Goal: Information Seeking & Learning: Learn about a topic

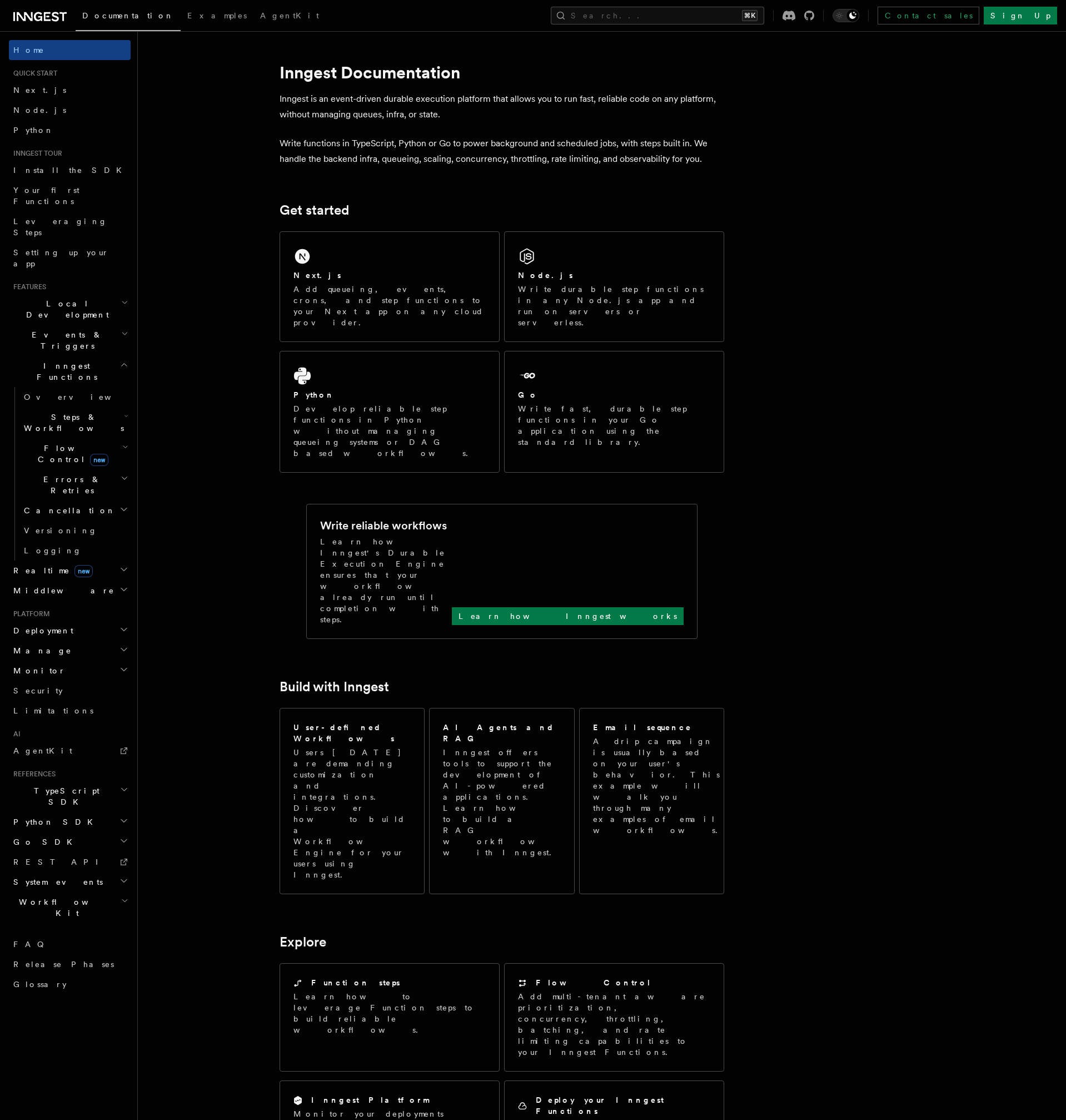
click at [50, 473] on span "Errors & Retries" at bounding box center [69, 484] width 101 height 23
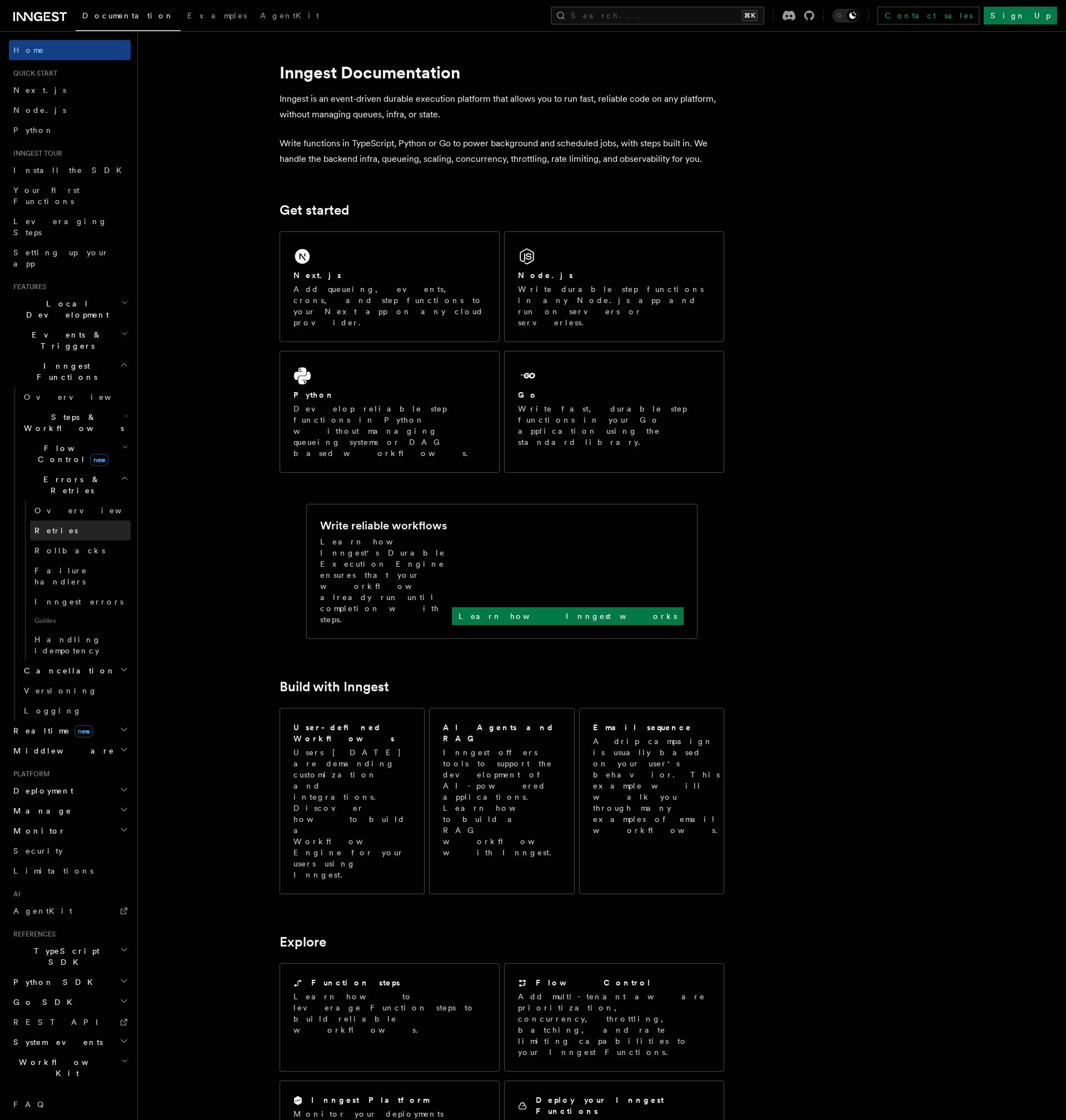
click at [48, 526] on span "Retries" at bounding box center [56, 530] width 43 height 9
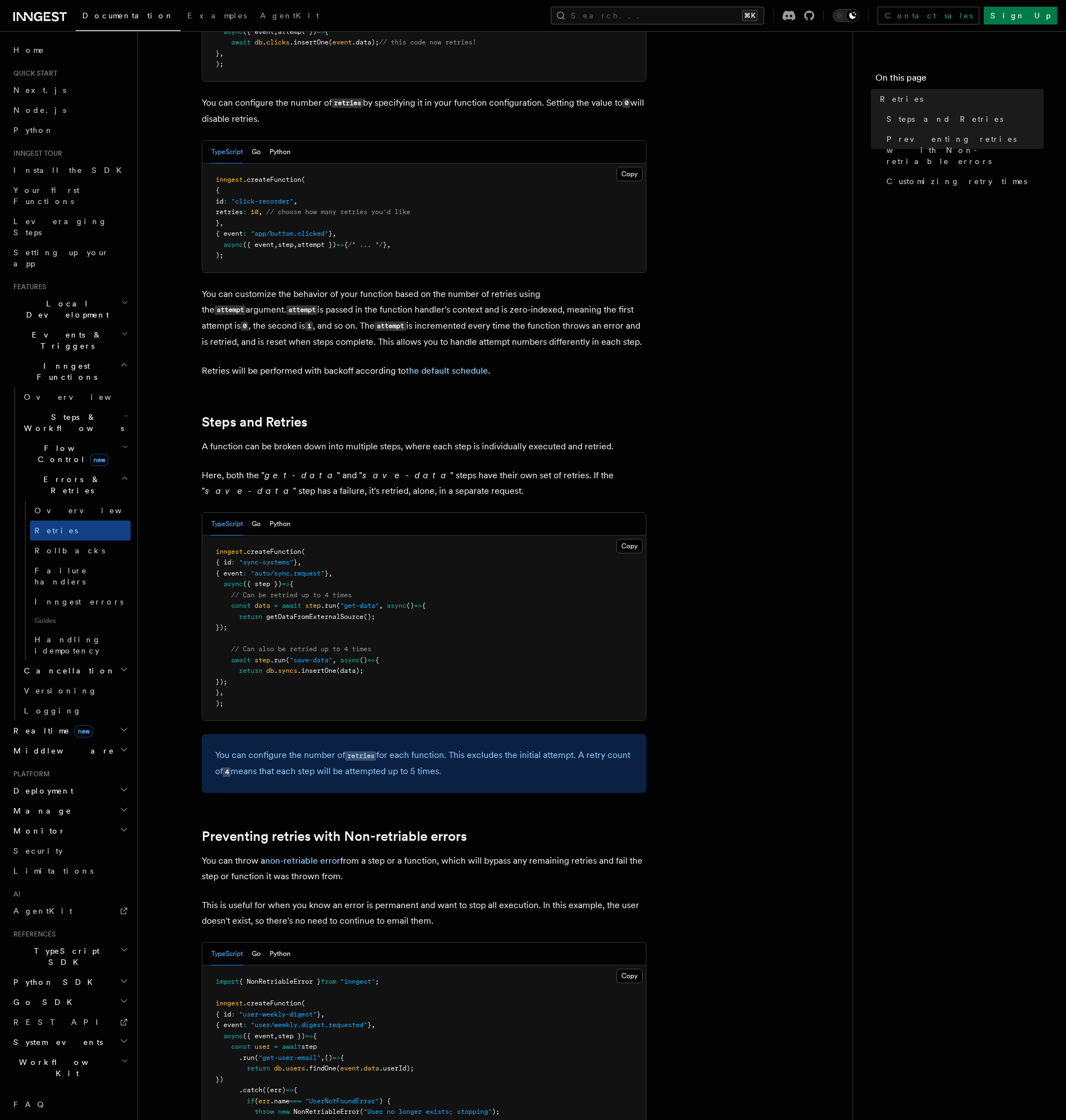
scroll to position [235, 0]
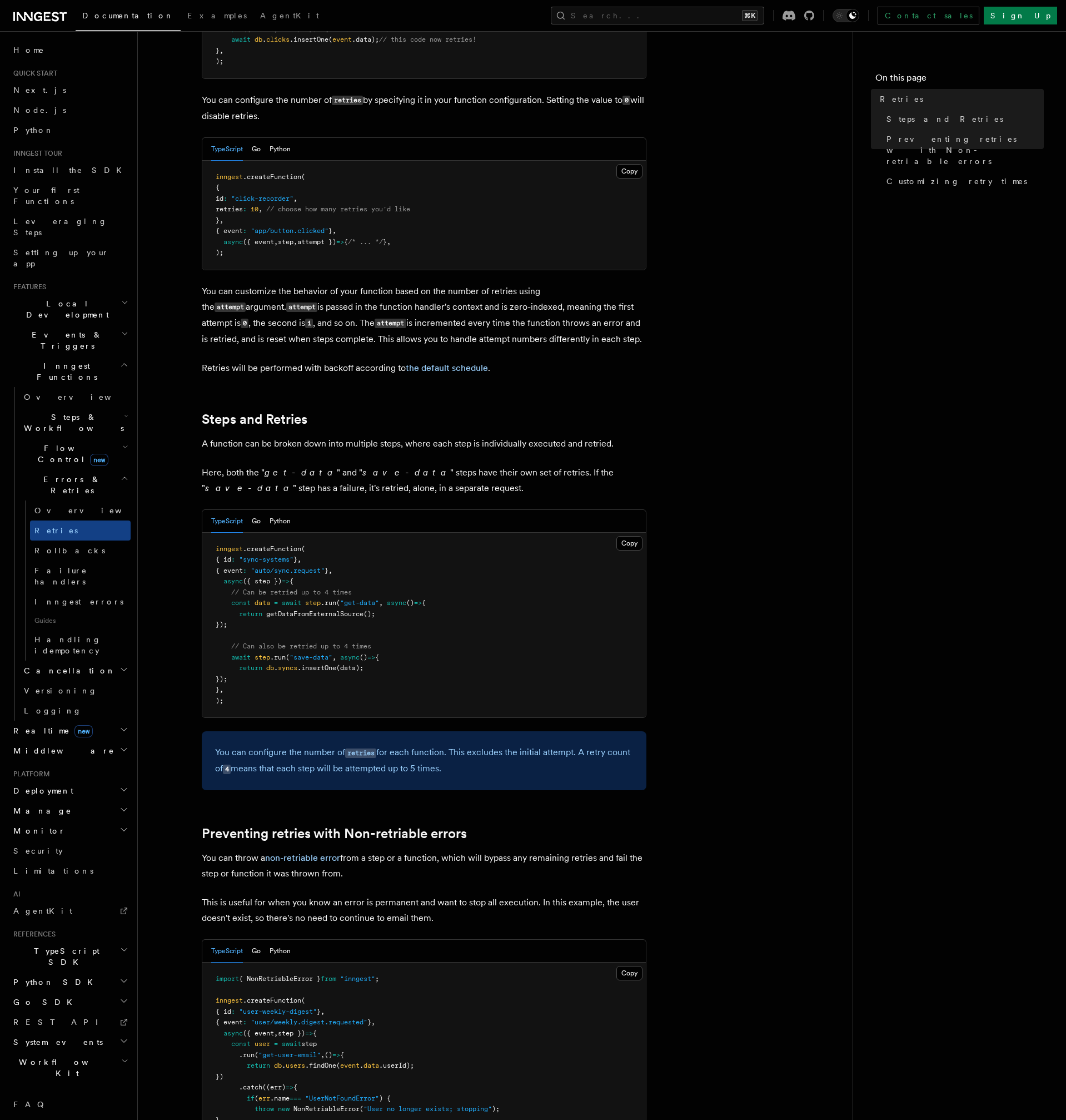
click at [54, 442] on span "Flow Control new" at bounding box center [70, 453] width 103 height 23
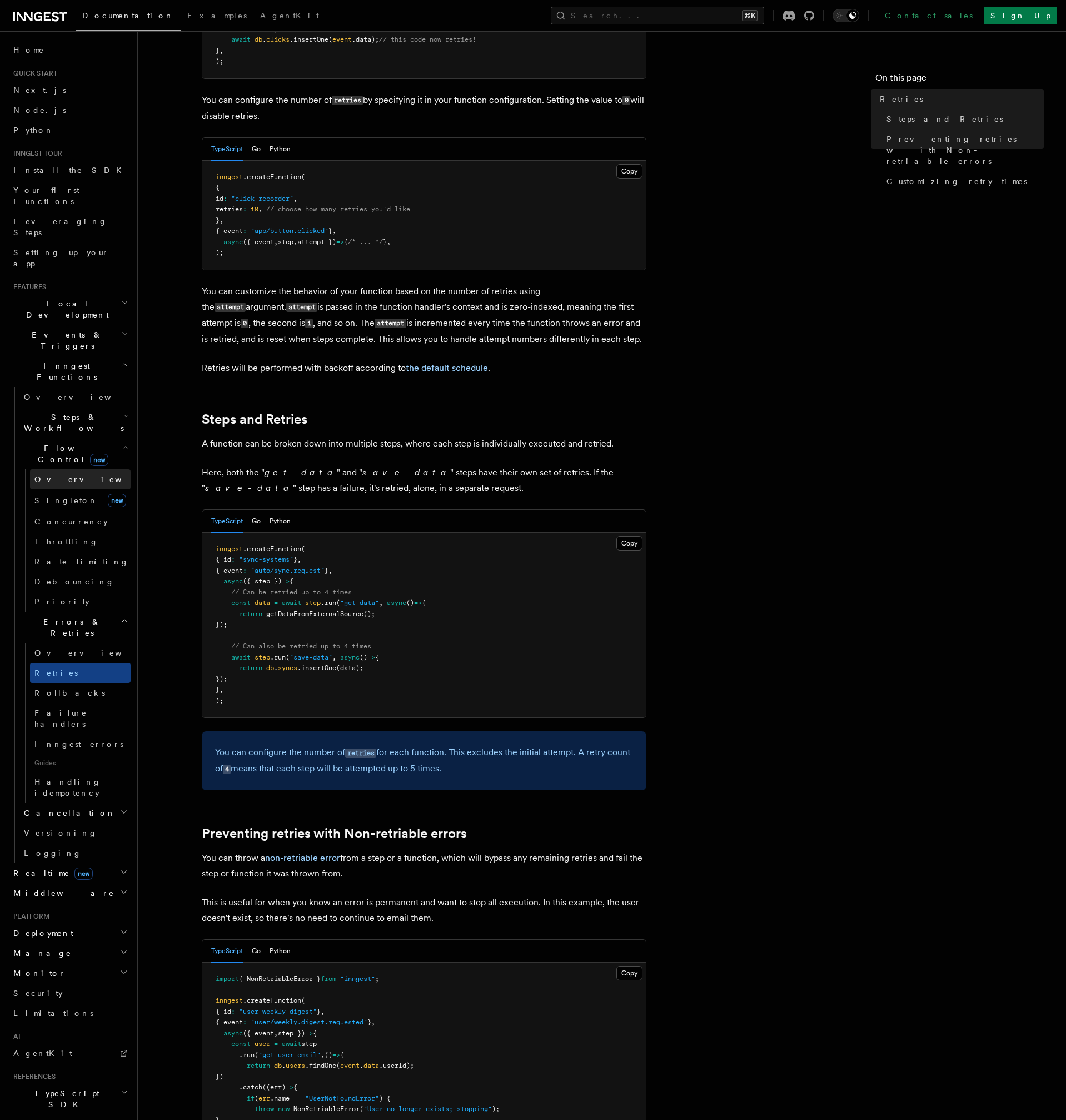
click at [55, 475] on span "Overview" at bounding box center [91, 479] width 115 height 9
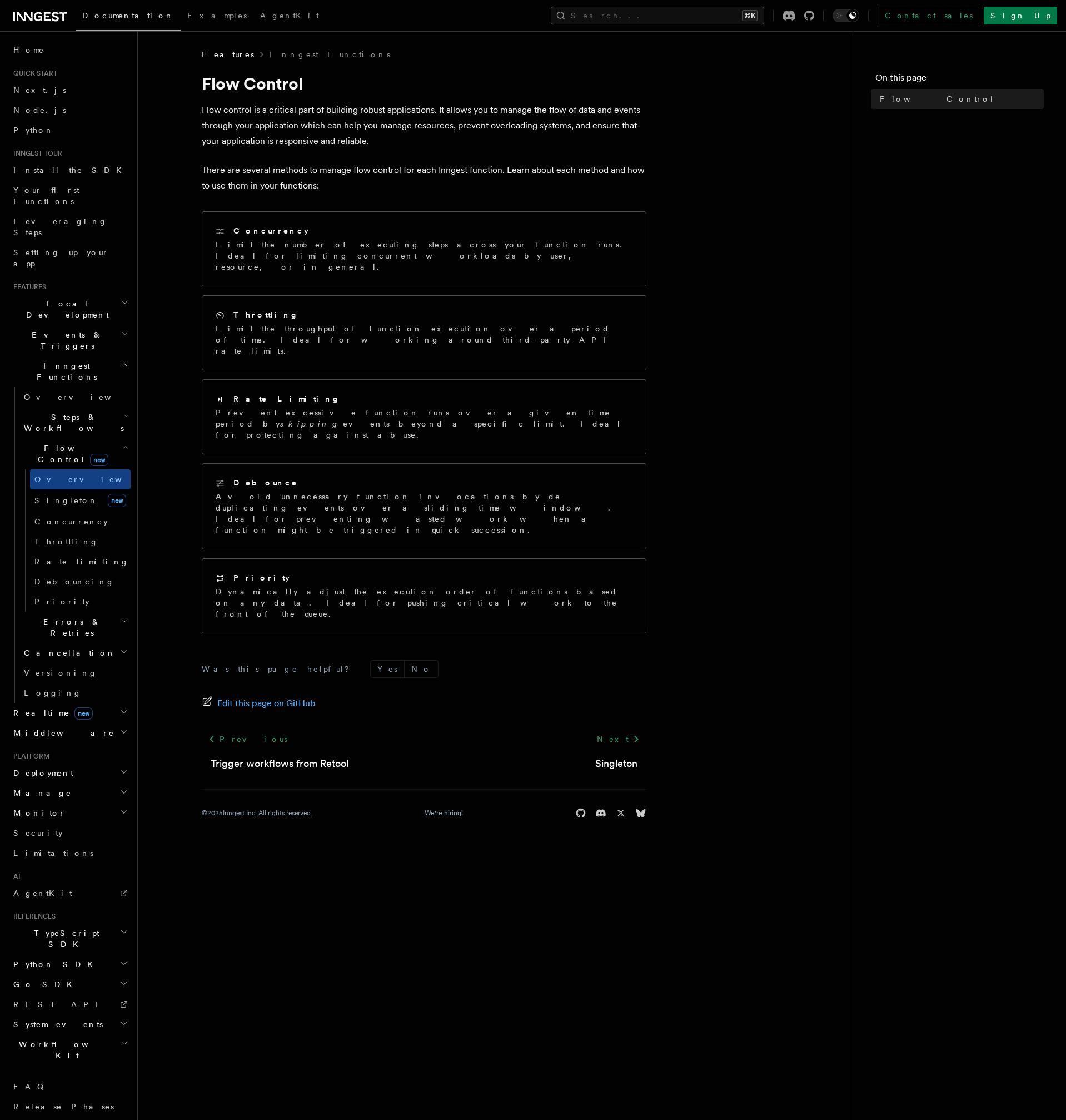
click at [48, 412] on span "Steps & Workflows" at bounding box center [71, 422] width 105 height 23
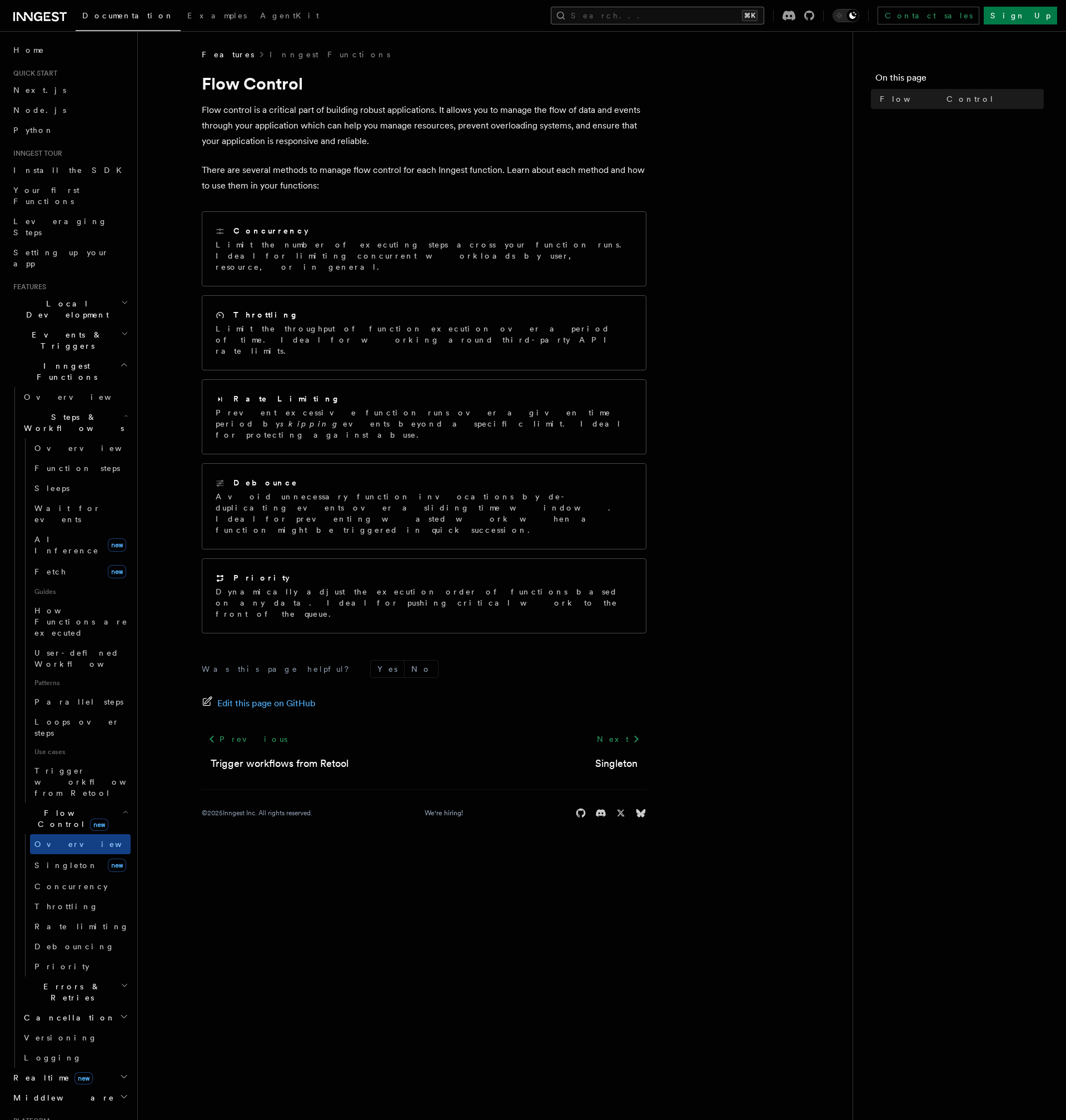
click at [691, 17] on button "Search... ⌘K" at bounding box center [657, 15] width 213 height 18
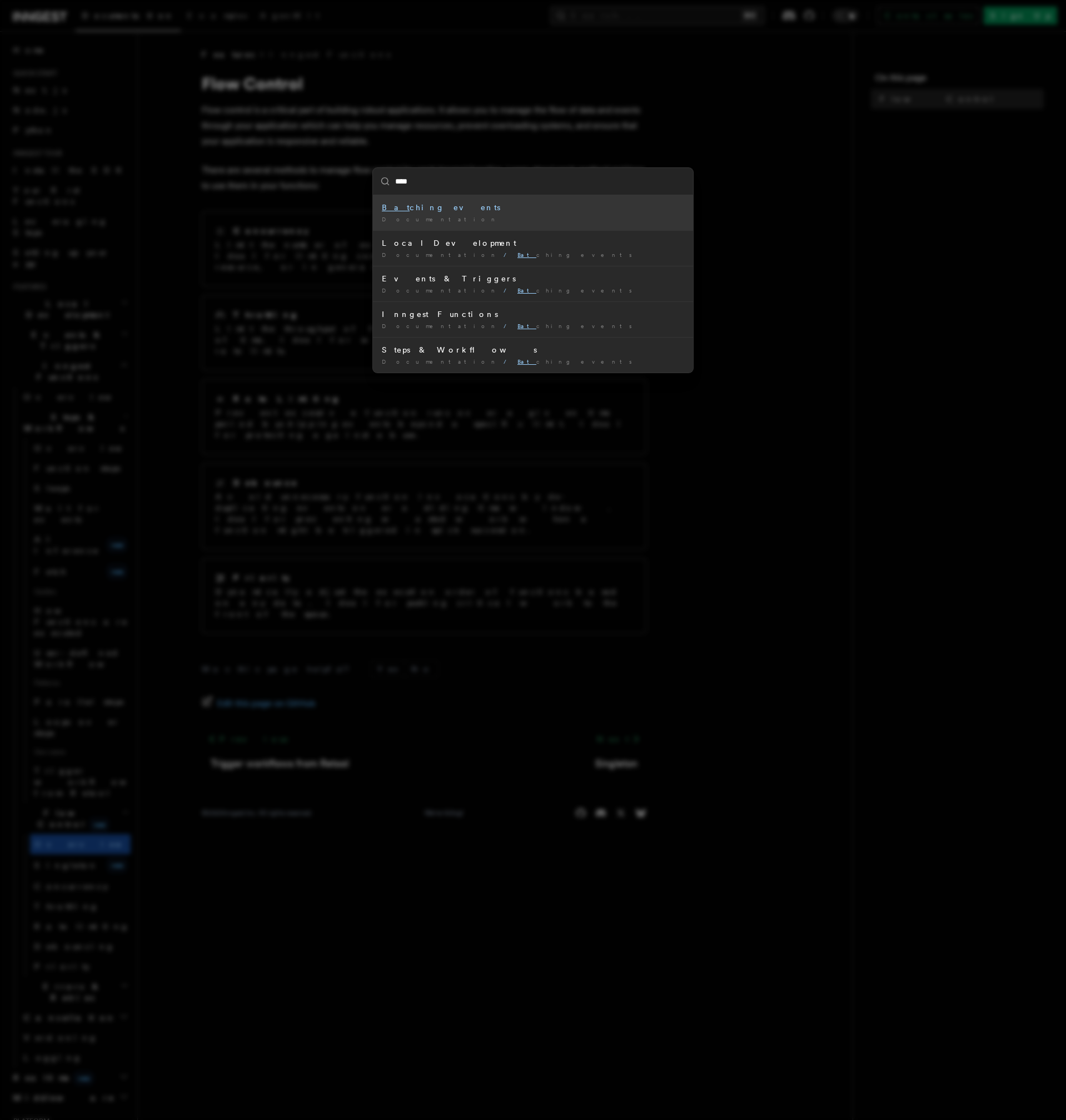
type input "*****"
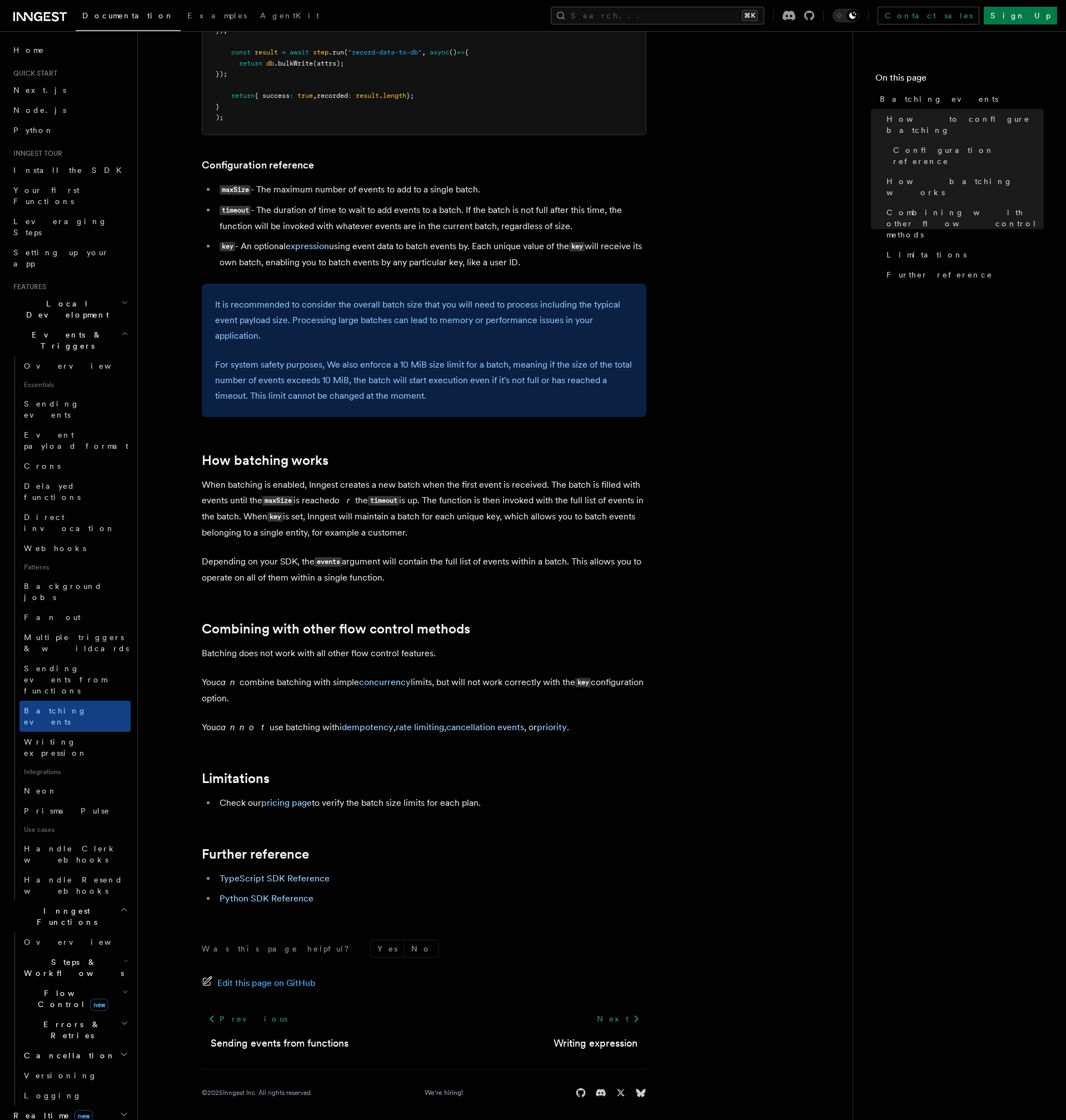
scroll to position [492, 0]
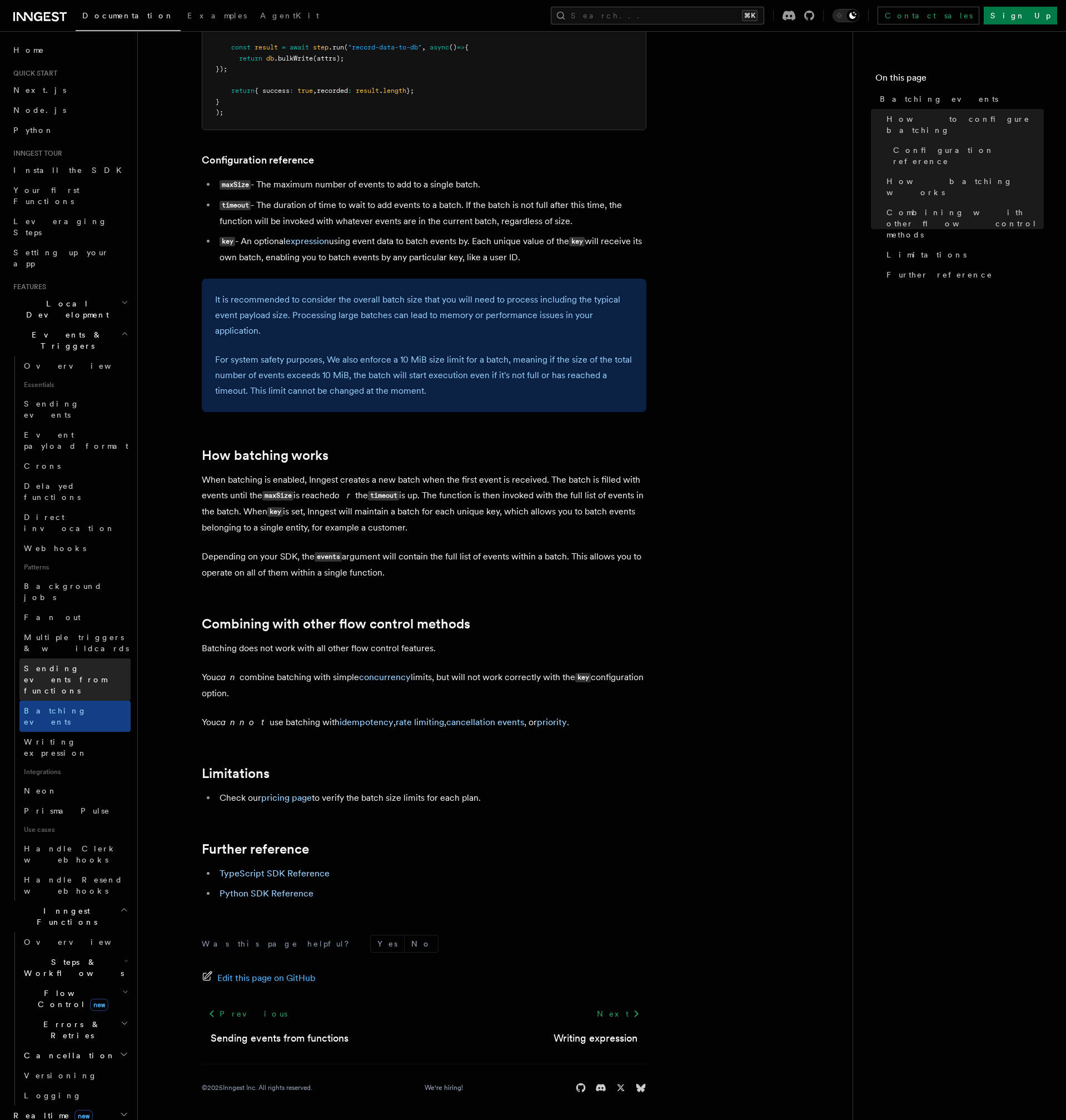
click at [80, 664] on span "Sending events from functions" at bounding box center [65, 679] width 83 height 31
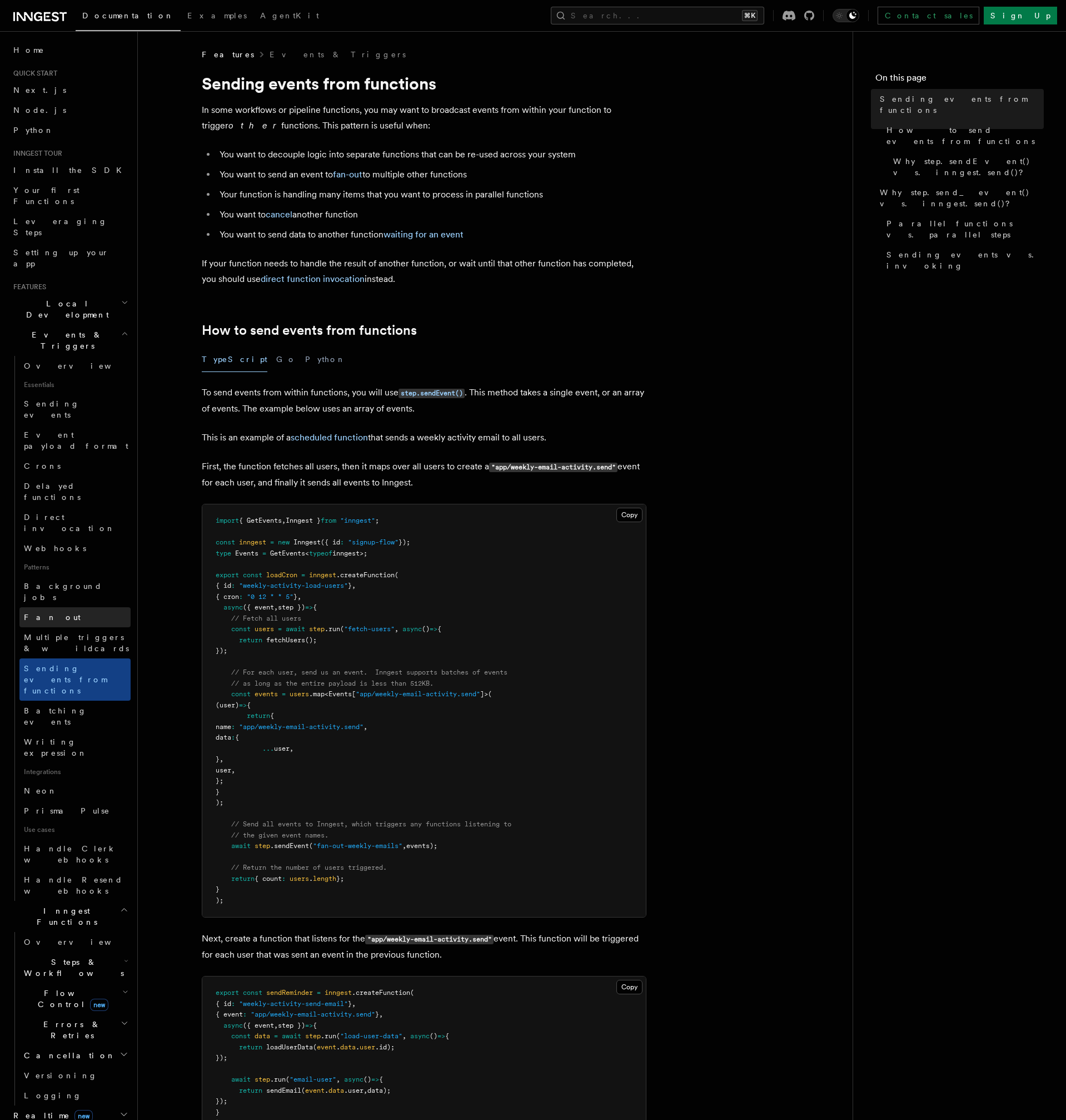
click at [48, 613] on span "Fan out" at bounding box center [53, 617] width 57 height 9
